Goal: Check status: Check status

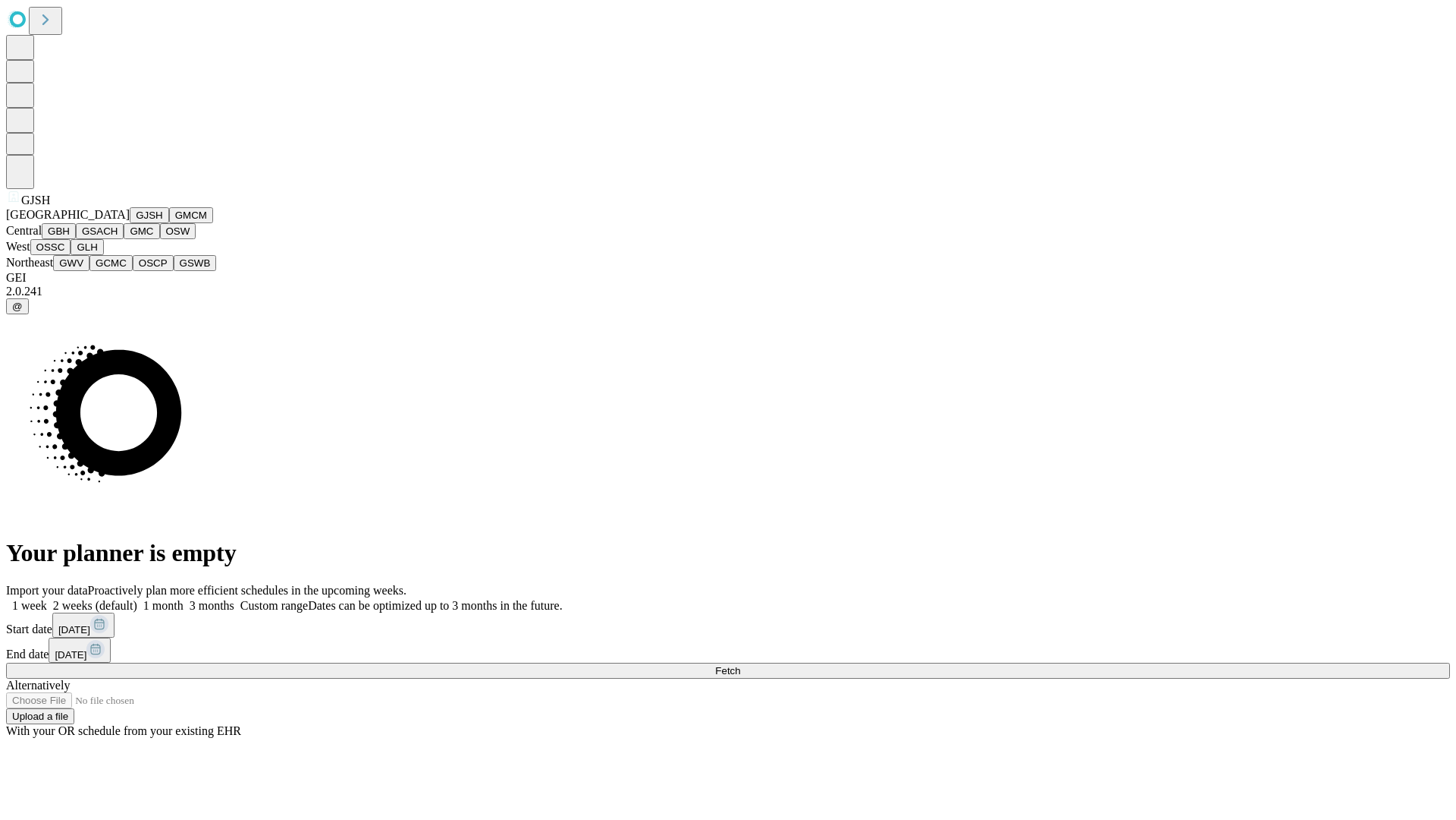
click at [129, 223] on button "GJSH" at bounding box center [149, 215] width 39 height 16
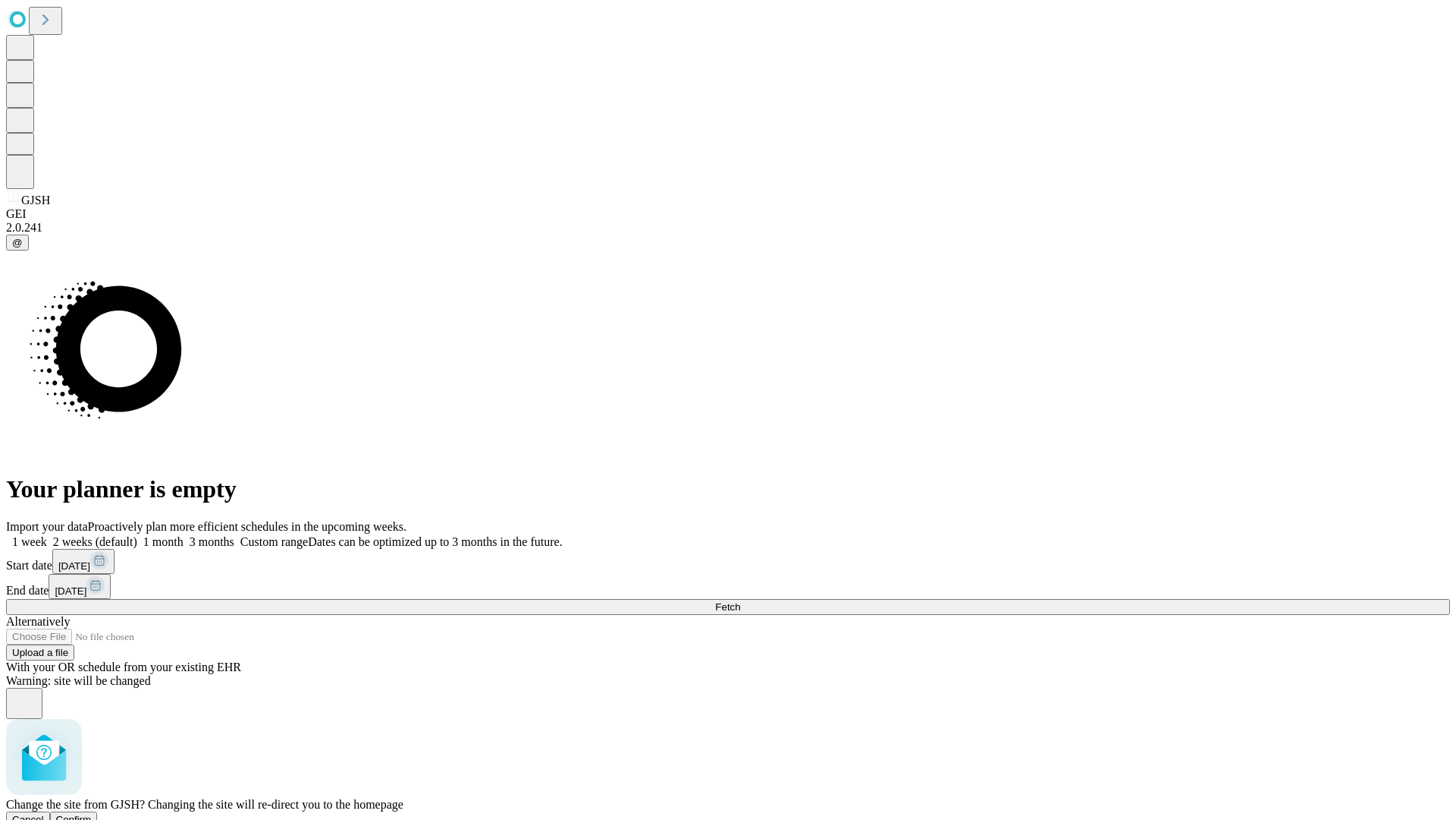
click at [92, 813] on span "Confirm" at bounding box center [74, 818] width 36 height 11
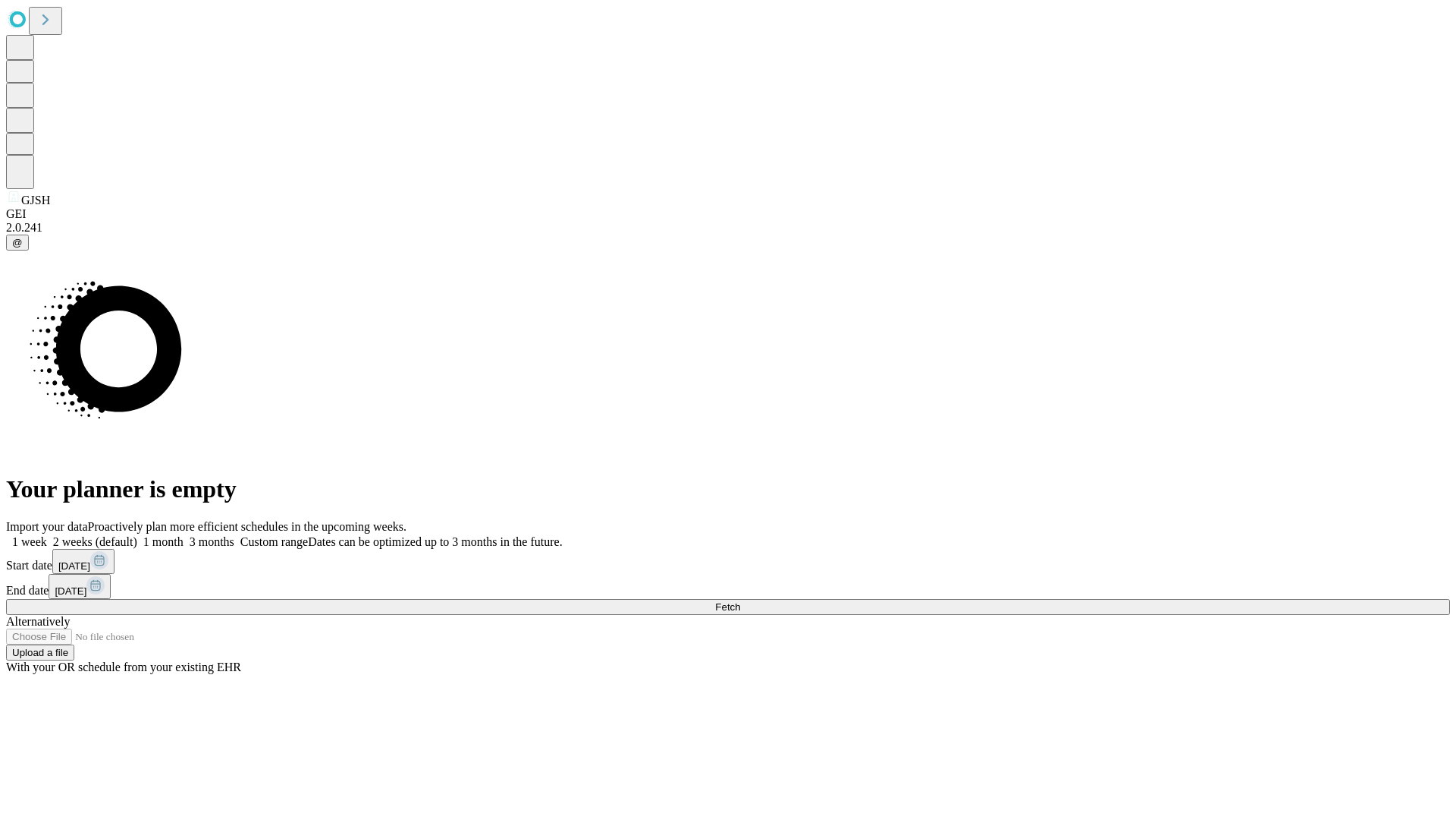
click at [183, 535] on label "1 month" at bounding box center [160, 541] width 46 height 13
click at [740, 601] on span "Fetch" at bounding box center [728, 606] width 25 height 11
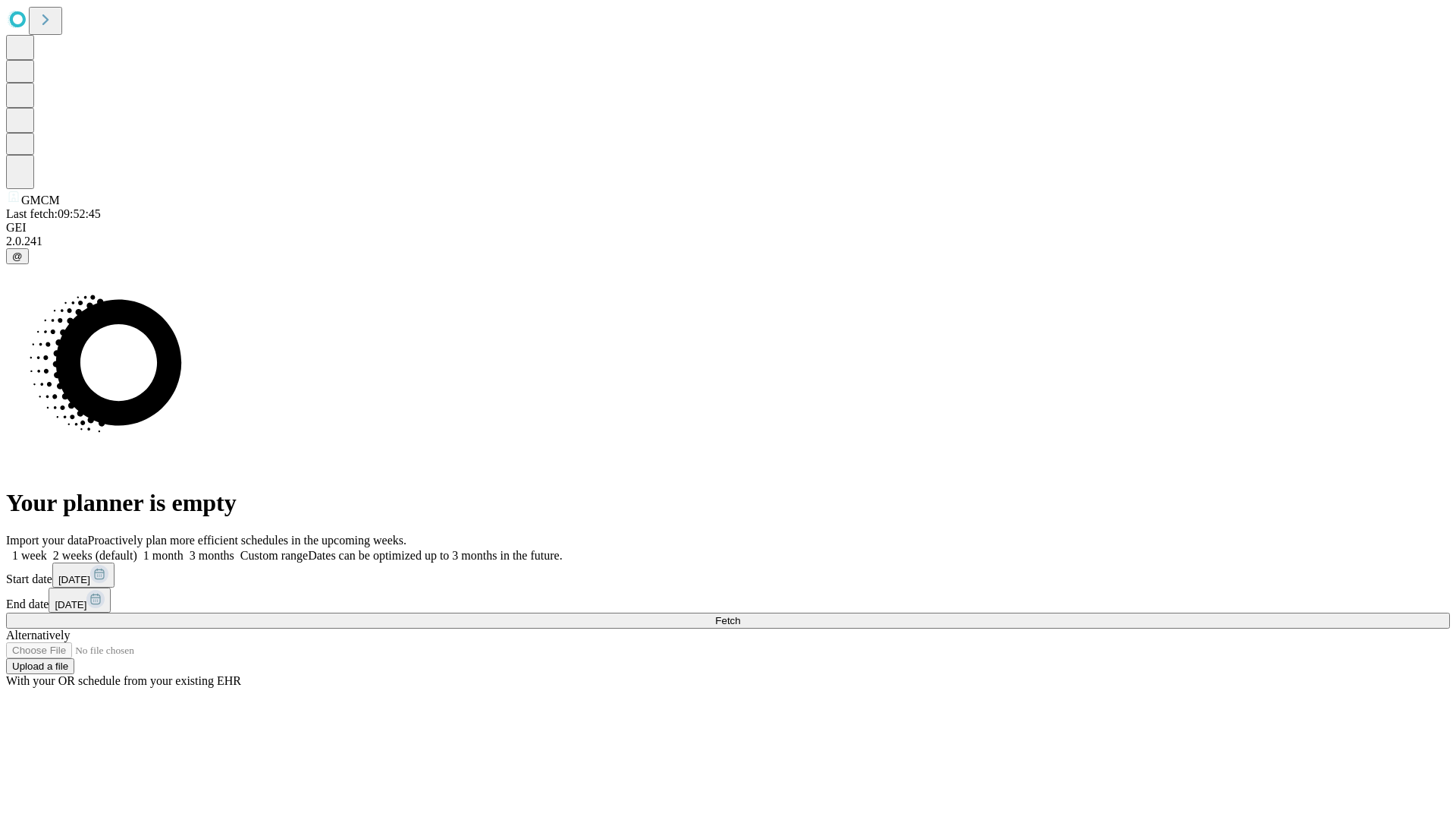
click at [183, 549] on label "1 month" at bounding box center [160, 555] width 46 height 13
click at [740, 615] on span "Fetch" at bounding box center [728, 620] width 25 height 11
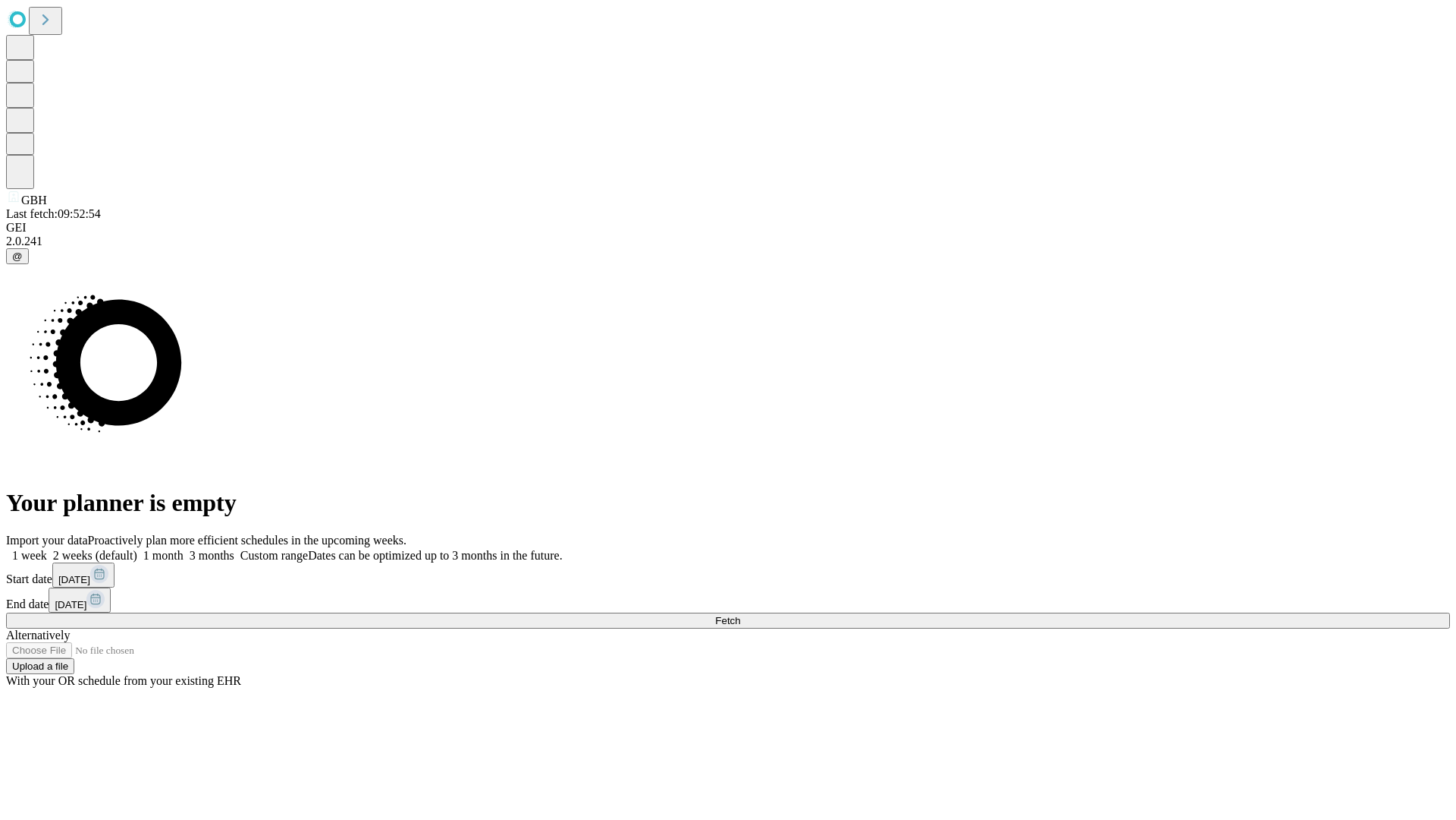
click at [740, 615] on span "Fetch" at bounding box center [728, 620] width 25 height 11
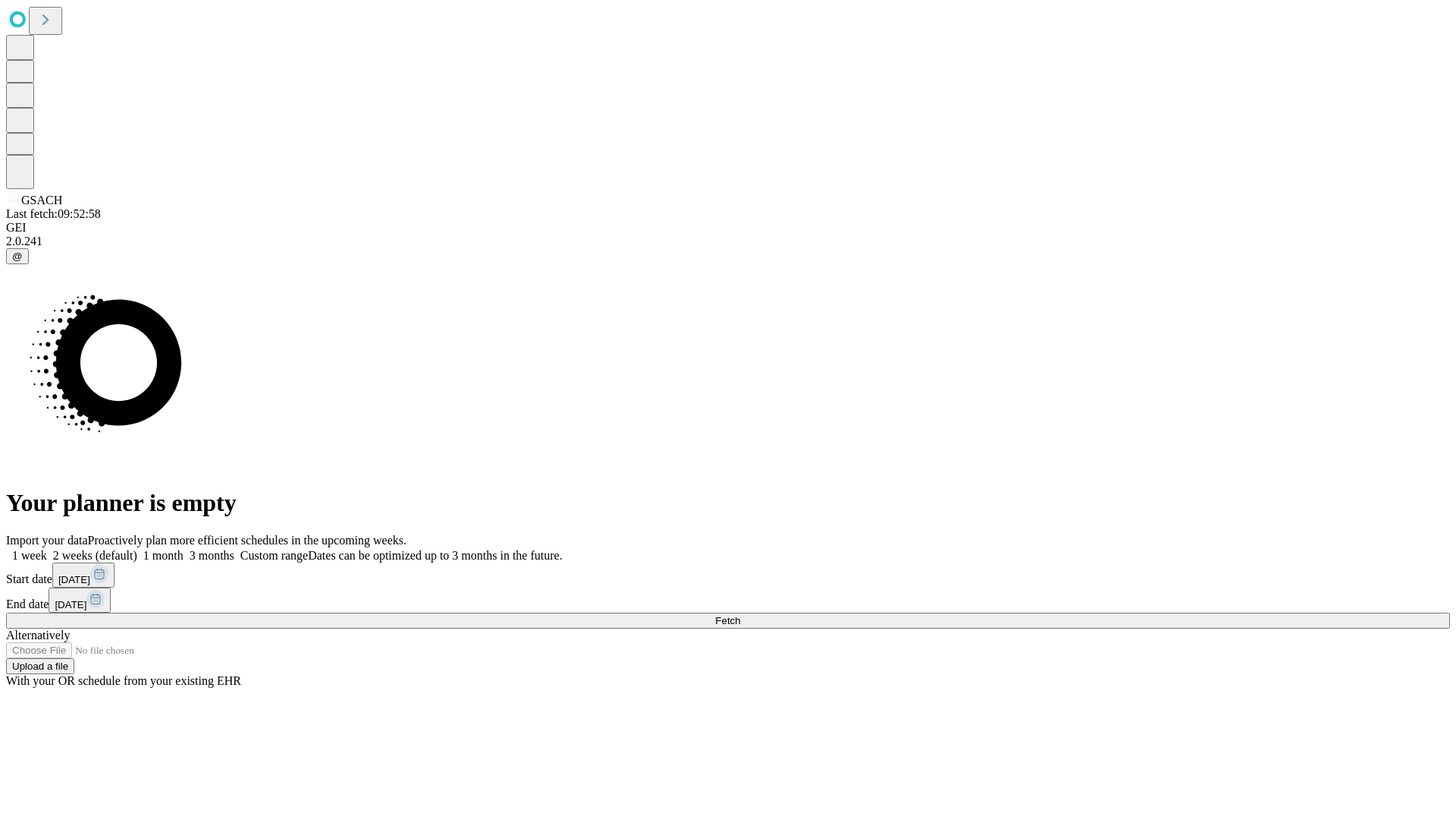
click at [183, 549] on label "1 month" at bounding box center [160, 555] width 46 height 13
click at [740, 615] on span "Fetch" at bounding box center [728, 620] width 25 height 11
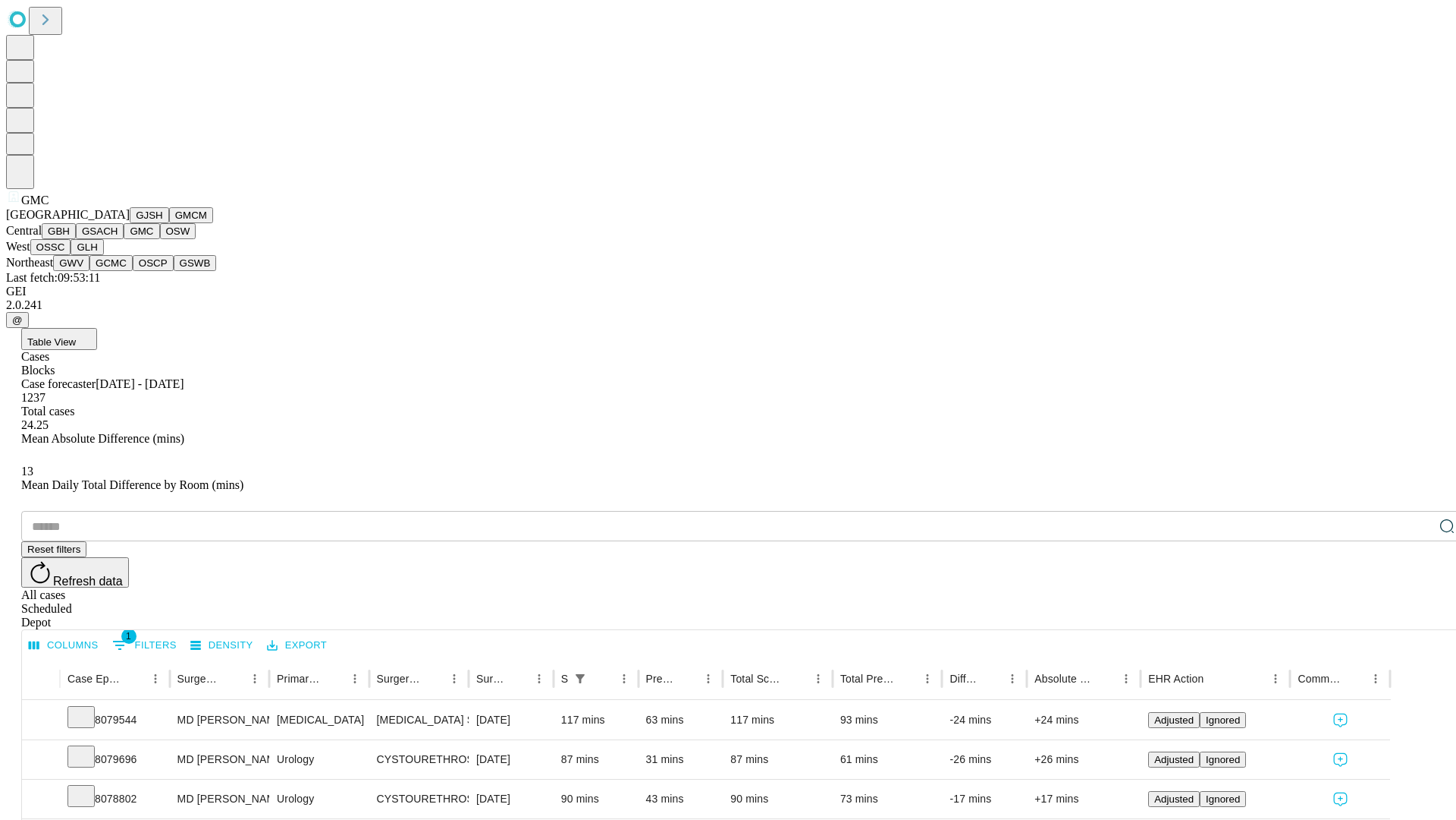
click at [160, 239] on button "OSW" at bounding box center [178, 231] width 37 height 16
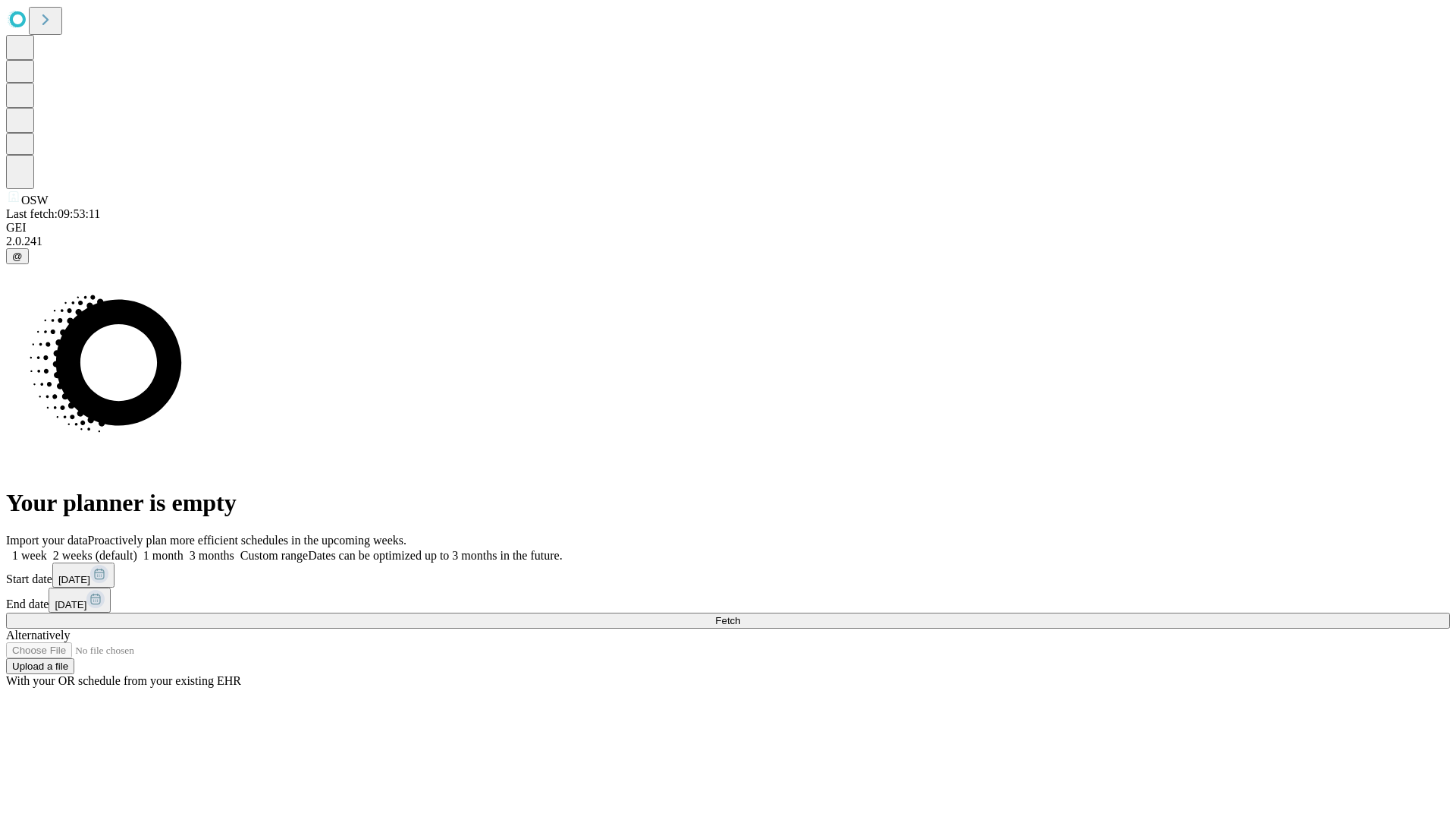
click at [183, 549] on label "1 month" at bounding box center [160, 555] width 46 height 13
click at [740, 615] on span "Fetch" at bounding box center [728, 620] width 25 height 11
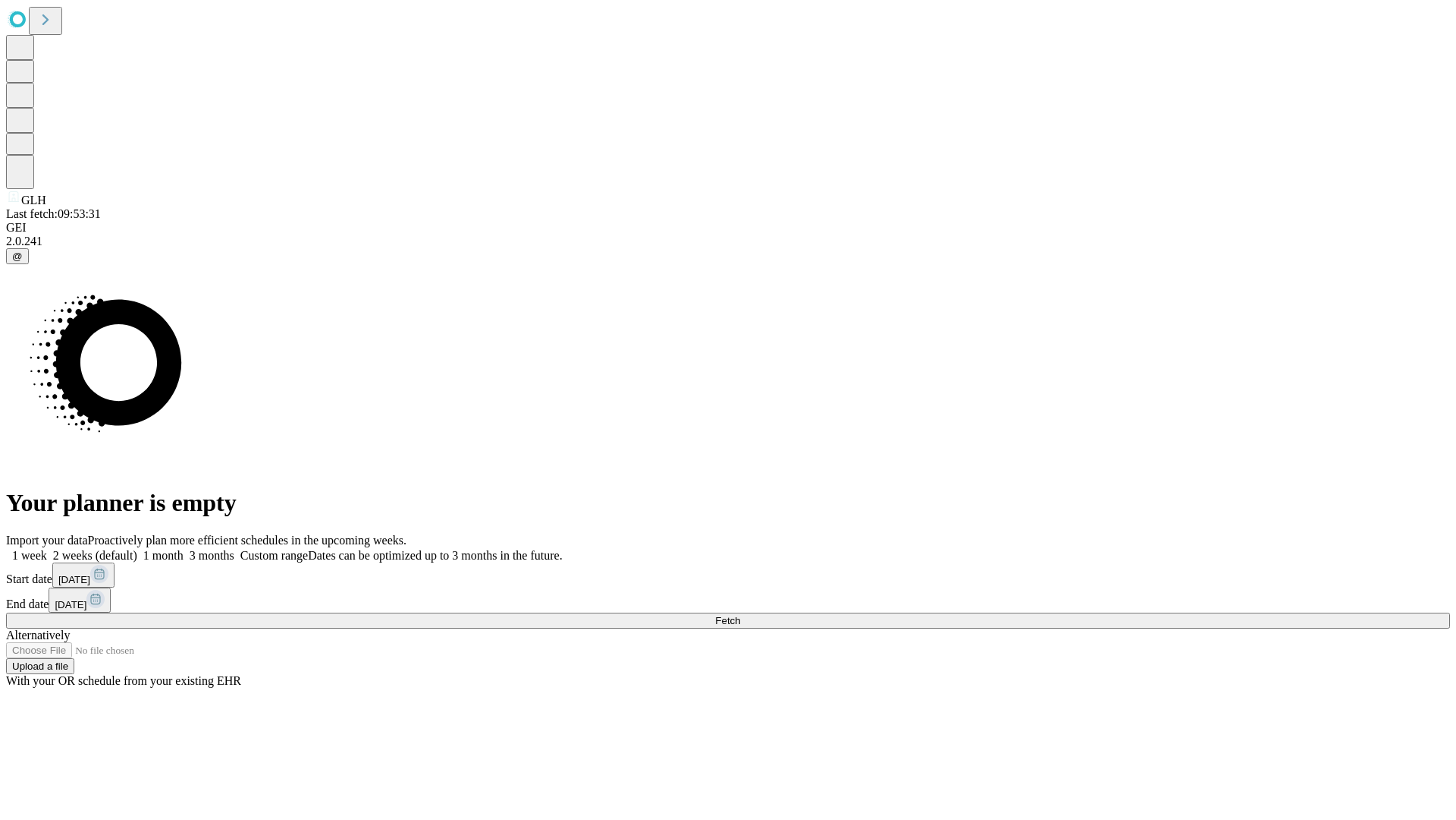
click at [183, 549] on label "1 month" at bounding box center [160, 555] width 46 height 13
click at [740, 615] on span "Fetch" at bounding box center [728, 620] width 25 height 11
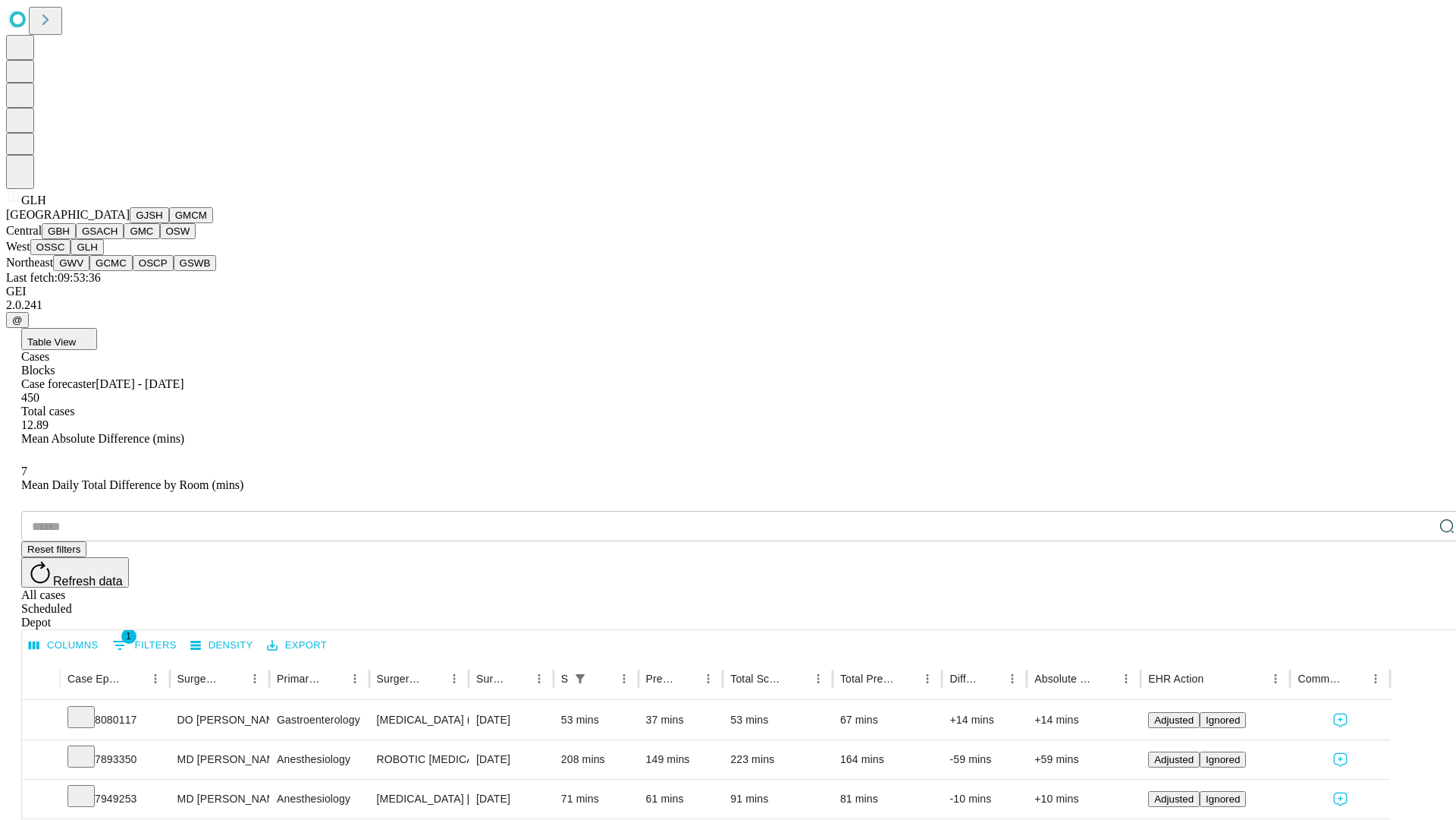
click at [89, 271] on button "GWV" at bounding box center [71, 263] width 37 height 16
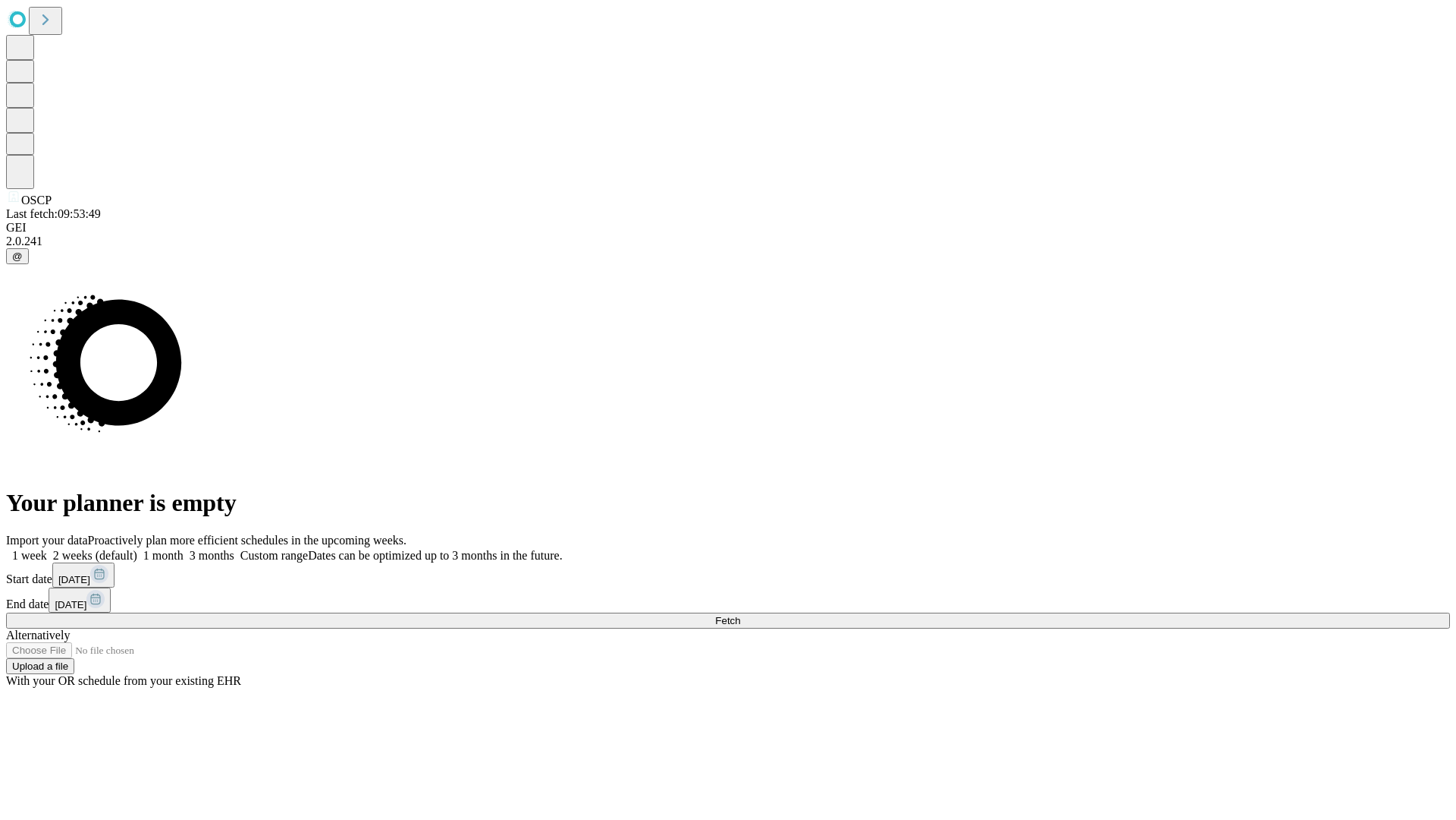
click at [740, 615] on span "Fetch" at bounding box center [728, 620] width 25 height 11
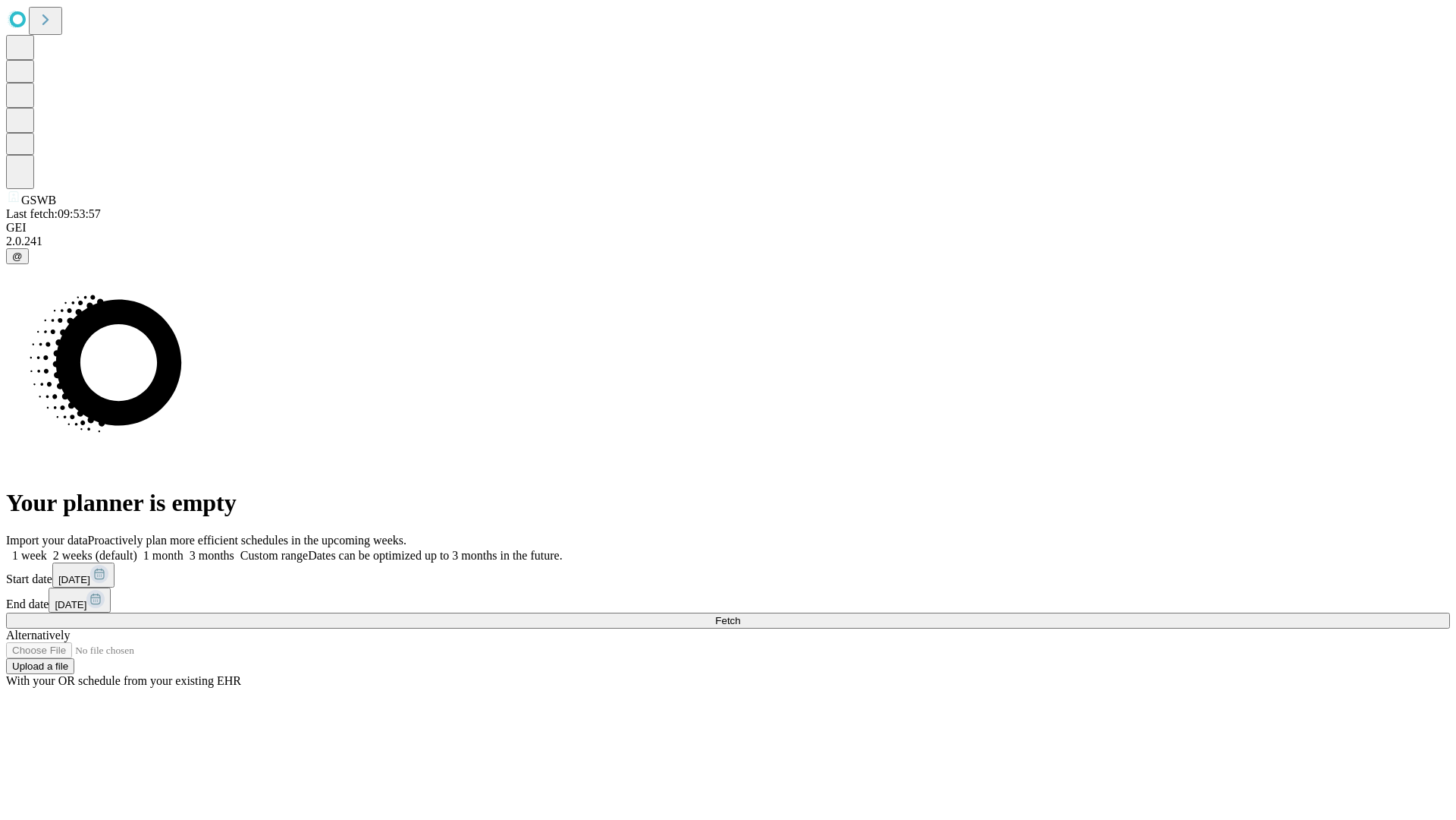
click at [183, 549] on label "1 month" at bounding box center [160, 555] width 46 height 13
click at [740, 615] on span "Fetch" at bounding box center [728, 620] width 25 height 11
